Goal: Navigation & Orientation: Find specific page/section

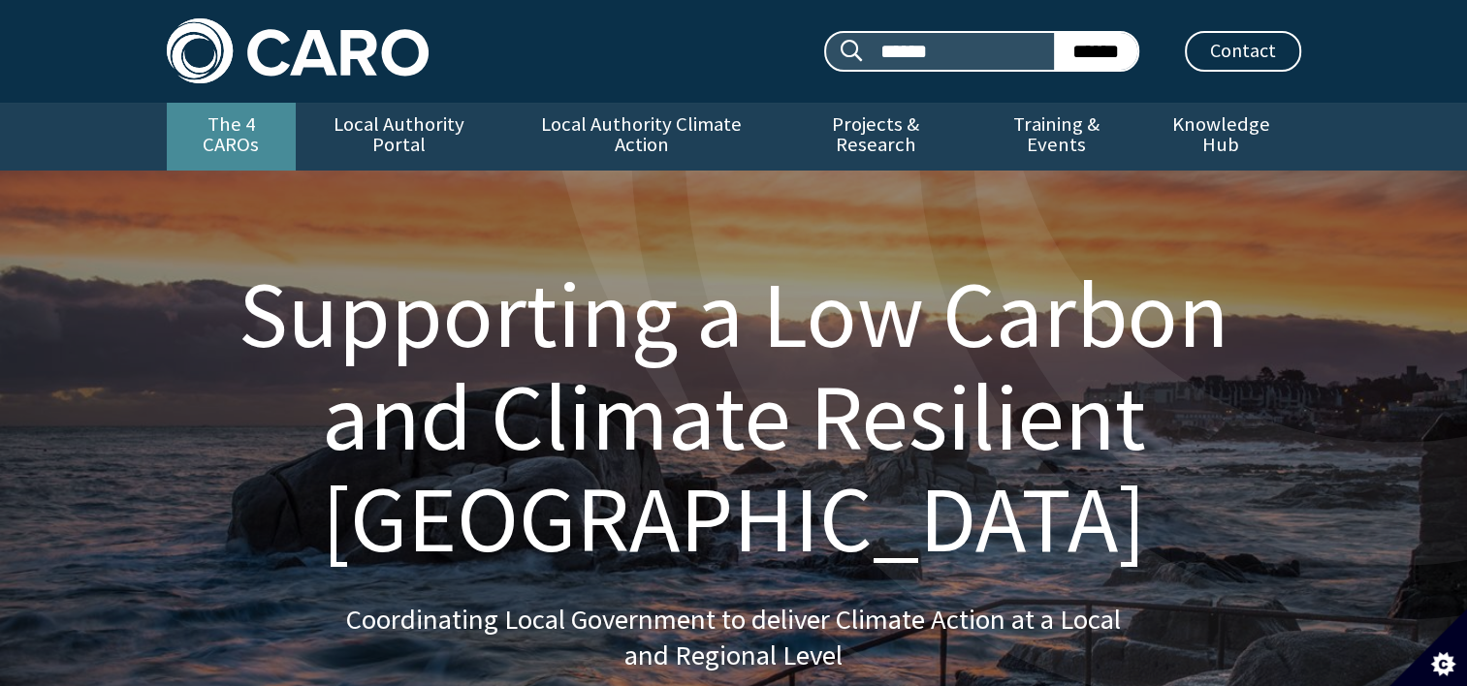
click at [264, 128] on link "The 4 CAROs" at bounding box center [231, 137] width 129 height 68
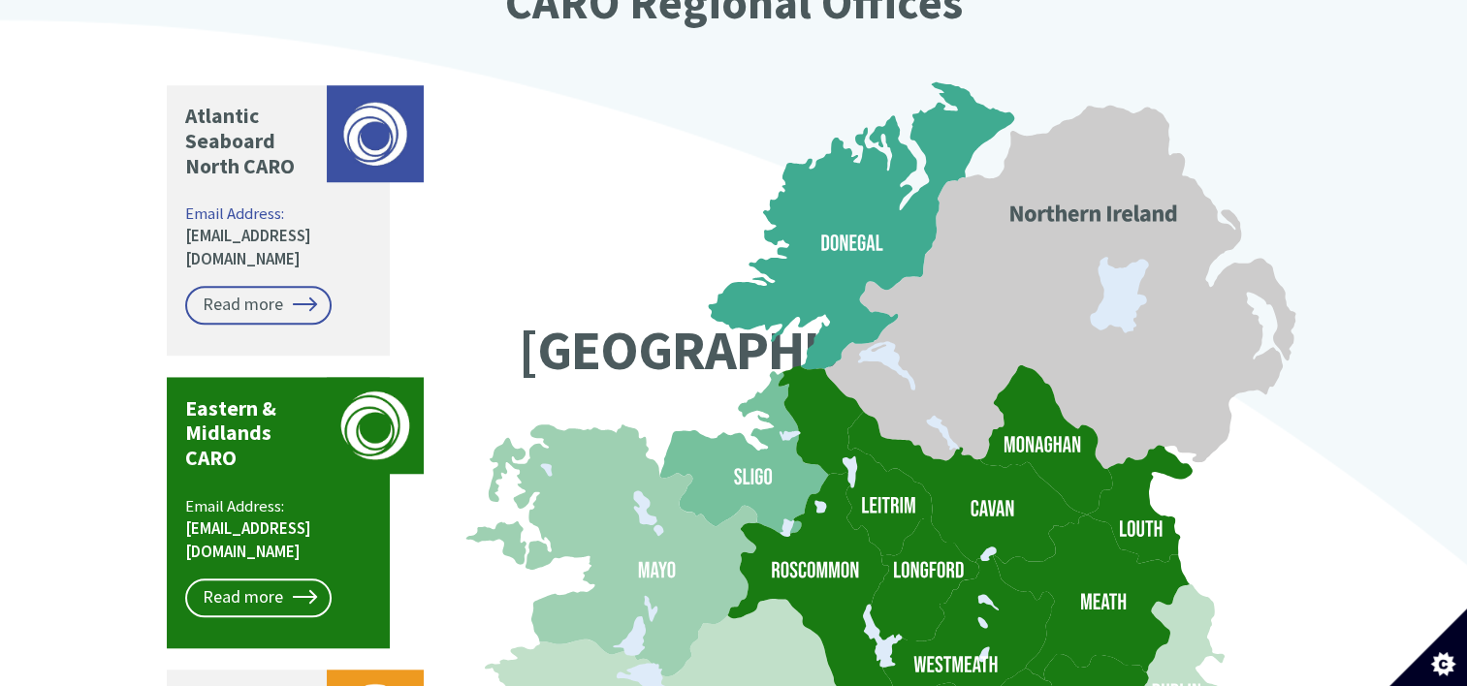
scroll to position [1648, 0]
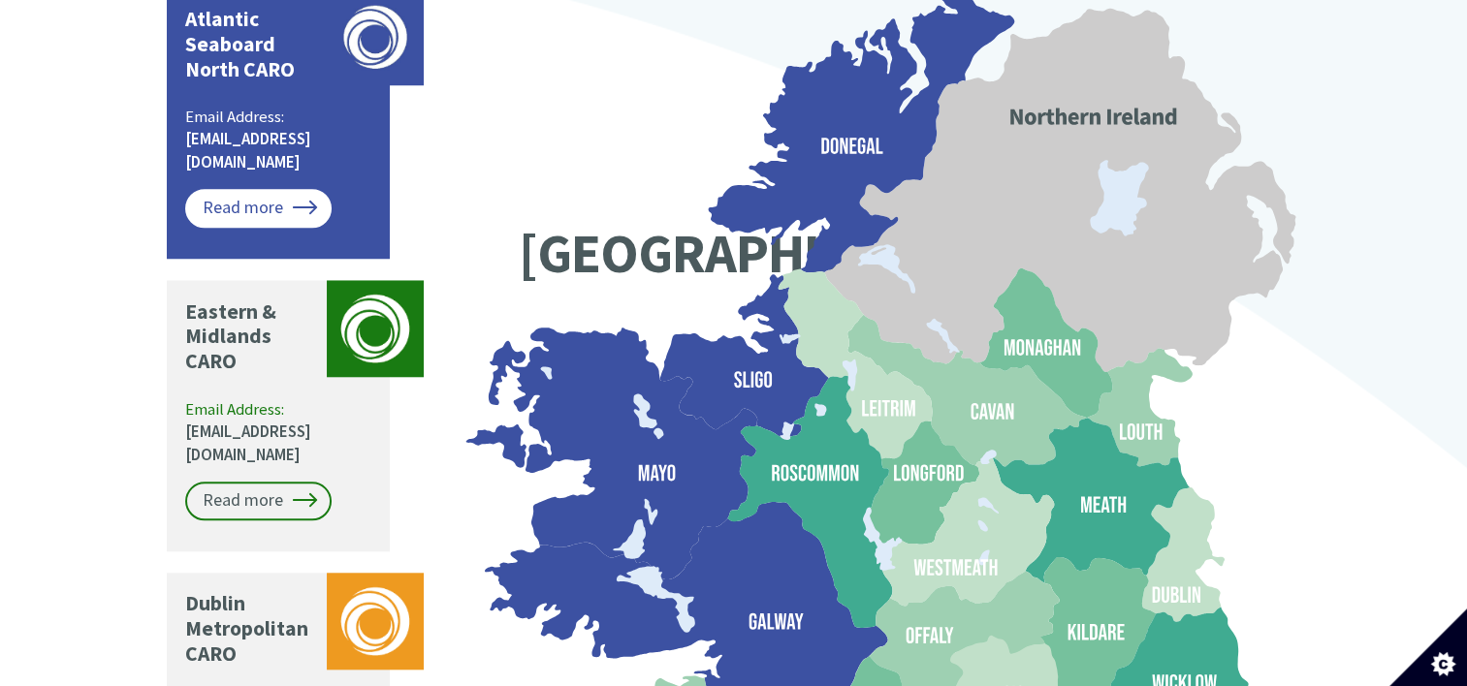
click at [302, 189] on link "Read more" at bounding box center [258, 208] width 146 height 39
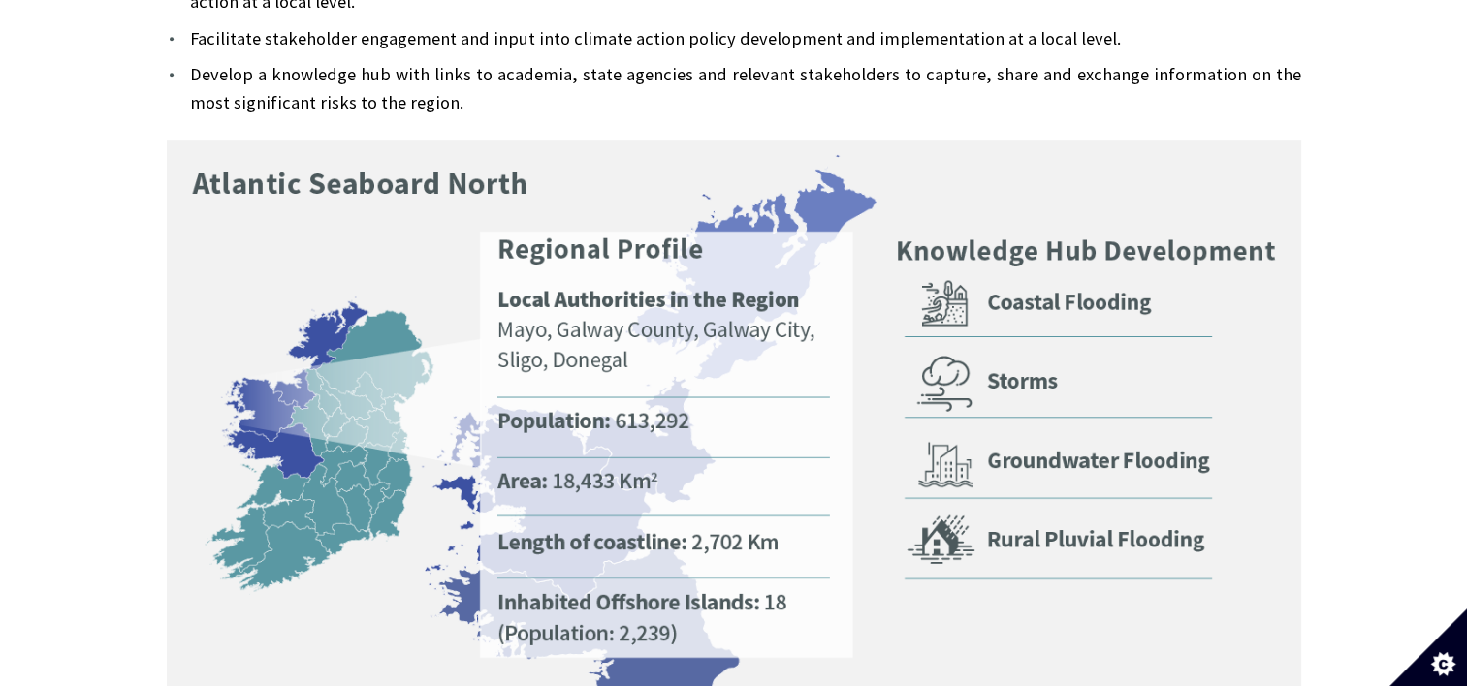
scroll to position [1164, 0]
